Goal: Task Accomplishment & Management: Manage account settings

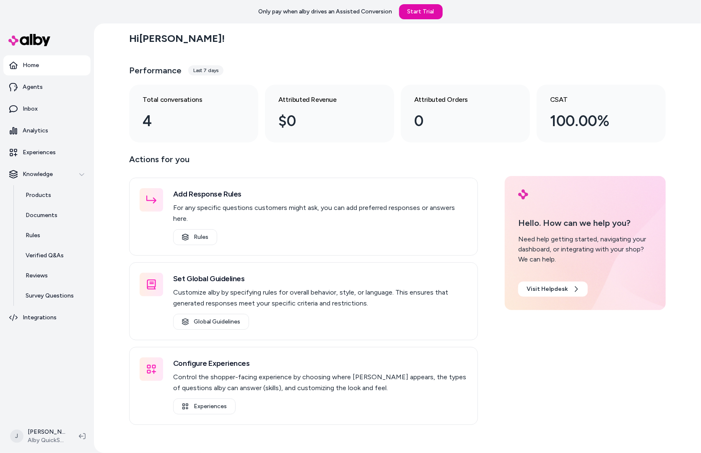
click at [101, 211] on div "Hi Jackie ! Performance Last 7 days Total conversations 4 Attributed Revenue $0…" at bounding box center [397, 237] width 607 height 429
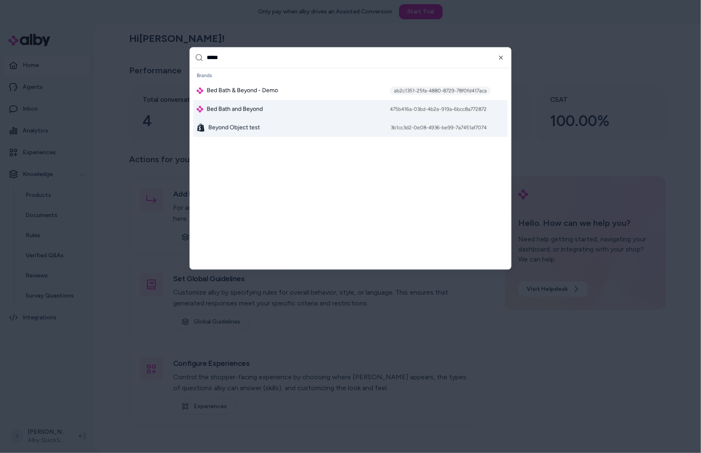
type input "*****"
click at [222, 108] on span "Bed Bath and Beyond" at bounding box center [235, 109] width 56 height 8
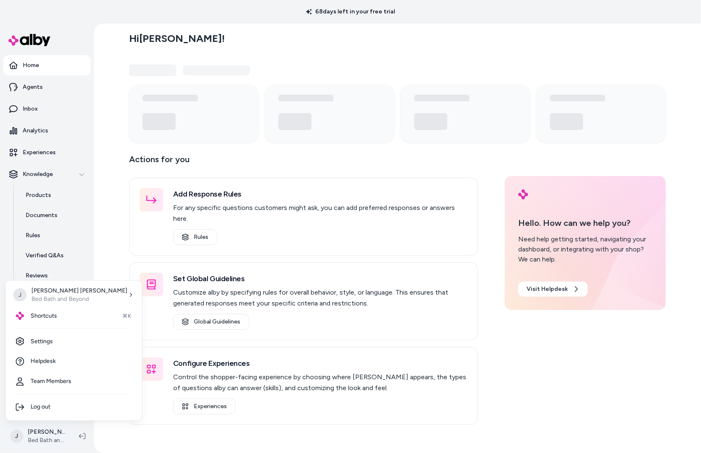
click at [39, 440] on html "68 days left in your free trial Home Agents Inbox Analytics Experiences Knowled…" at bounding box center [350, 226] width 701 height 453
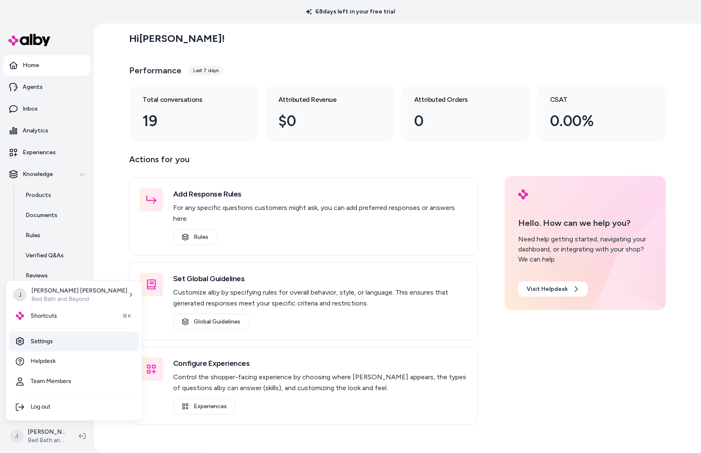
click at [56, 342] on link "Settings" at bounding box center [73, 341] width 129 height 20
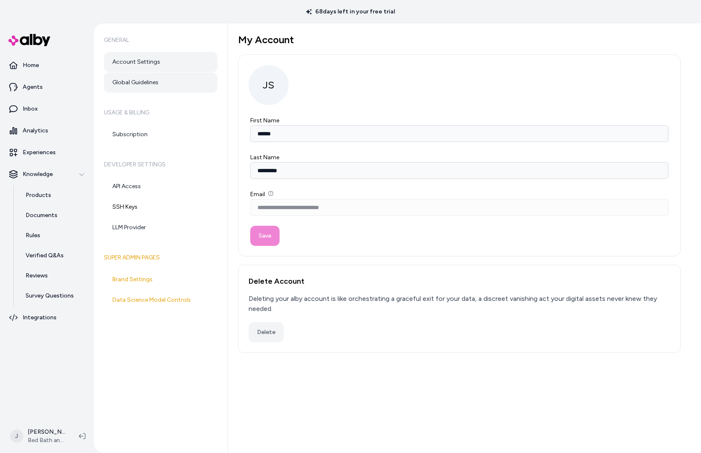
click at [141, 80] on link "Global Guidelines" at bounding box center [161, 82] width 114 height 20
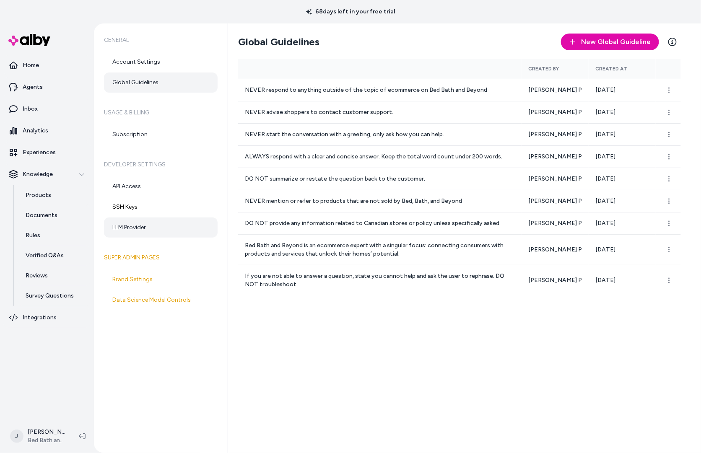
click at [136, 228] on link "LLM Provider" at bounding box center [161, 227] width 114 height 20
